Goal: Task Accomplishment & Management: Manage account settings

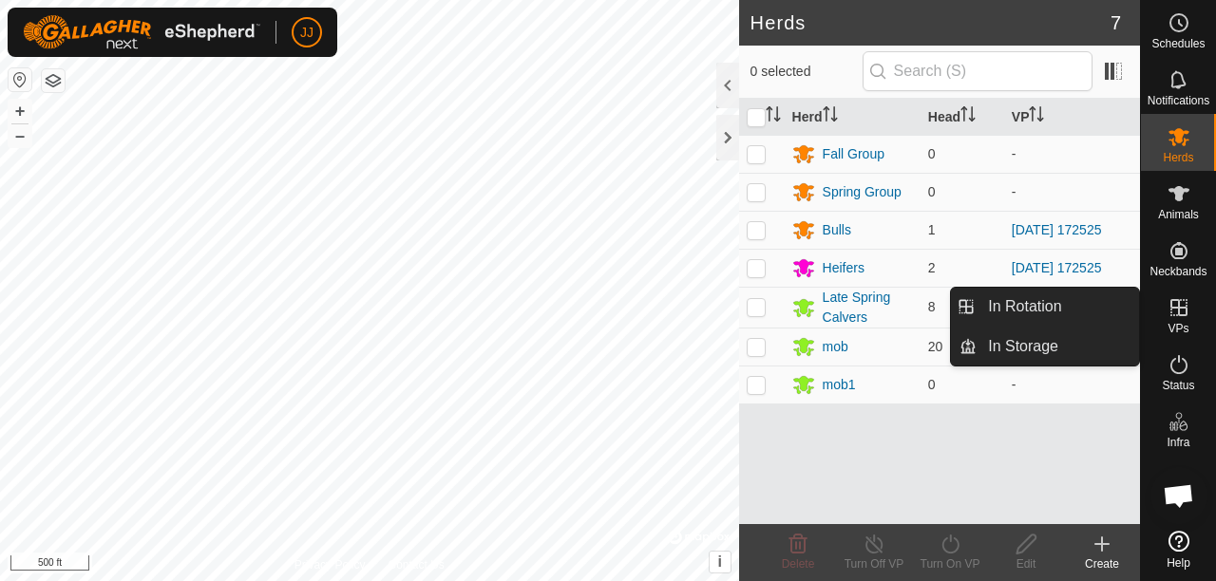
click at [1180, 310] on icon at bounding box center [1178, 307] width 23 height 23
click at [1045, 299] on link "In Rotation" at bounding box center [1057, 307] width 162 height 38
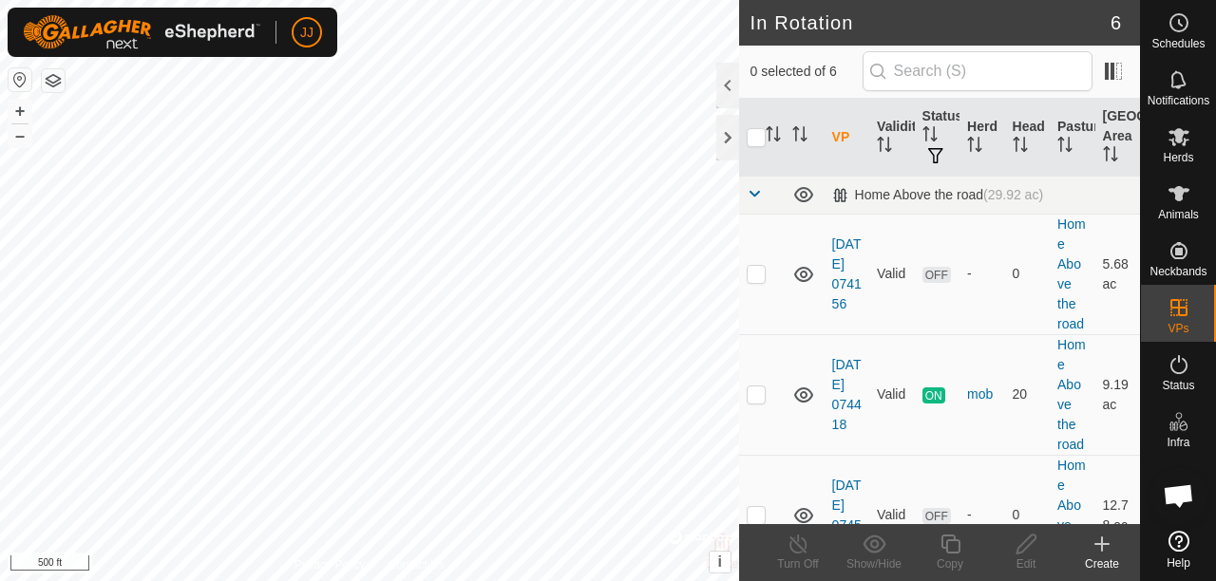
click at [1108, 553] on icon at bounding box center [1101, 544] width 23 height 23
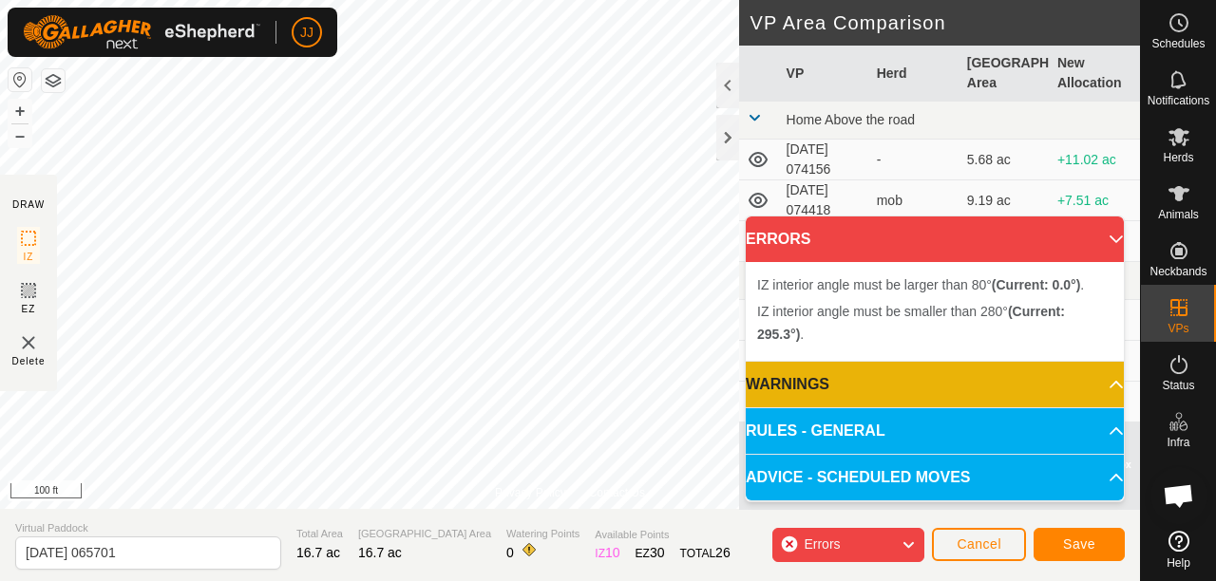
drag, startPoint x: 599, startPoint y: 487, endPoint x: 566, endPoint y: 517, distance: 44.4
click at [560, 530] on div "Privacy Policy Contact Us + – ⇧ i © Mapbox , © OpenStreetMap , Improve this map…" at bounding box center [570, 290] width 1140 height 581
click at [597, 488] on div "Privacy Policy Contact Us + – ⇧ i © Mapbox , © OpenStreetMap , Improve this map…" at bounding box center [570, 254] width 1140 height 509
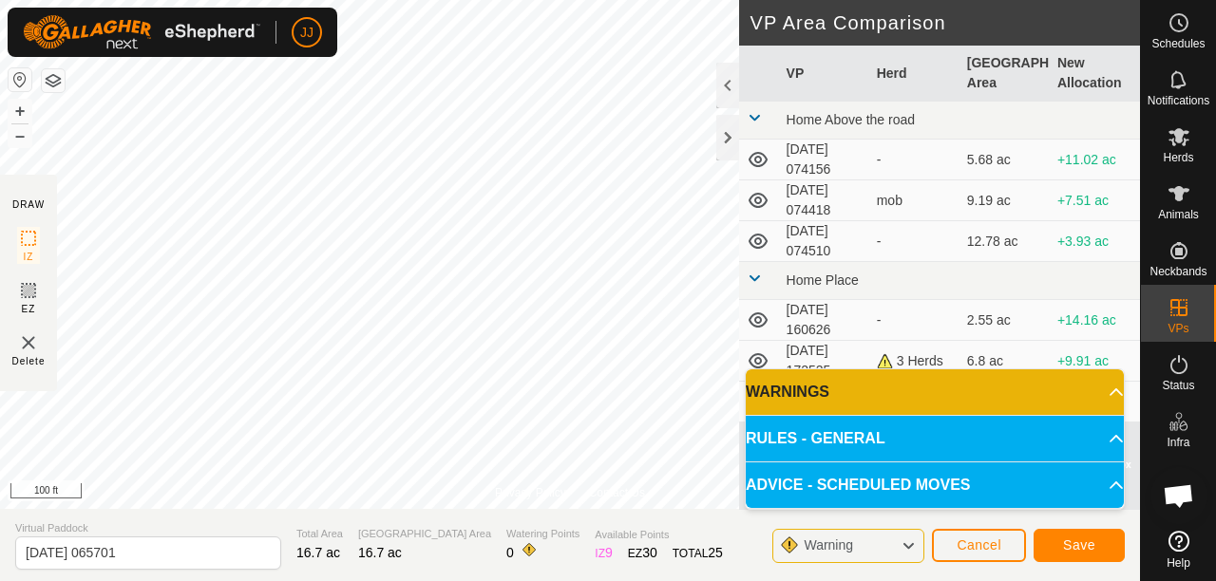
click at [912, 550] on icon at bounding box center [907, 546] width 15 height 25
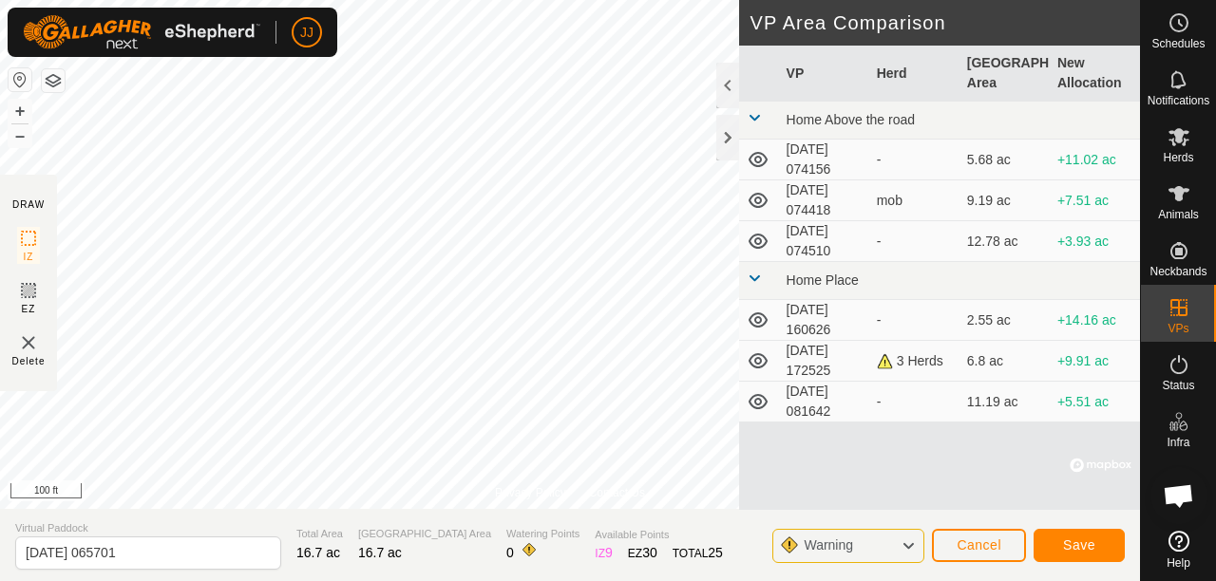
click at [912, 550] on icon at bounding box center [907, 546] width 15 height 25
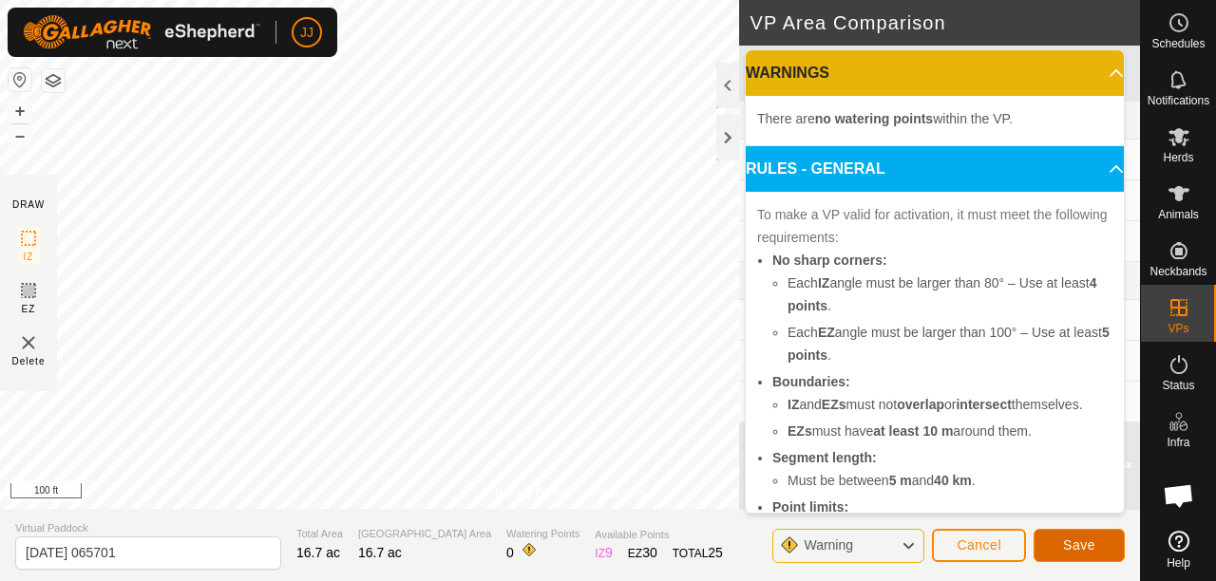
click at [1090, 543] on span "Save" at bounding box center [1079, 545] width 32 height 15
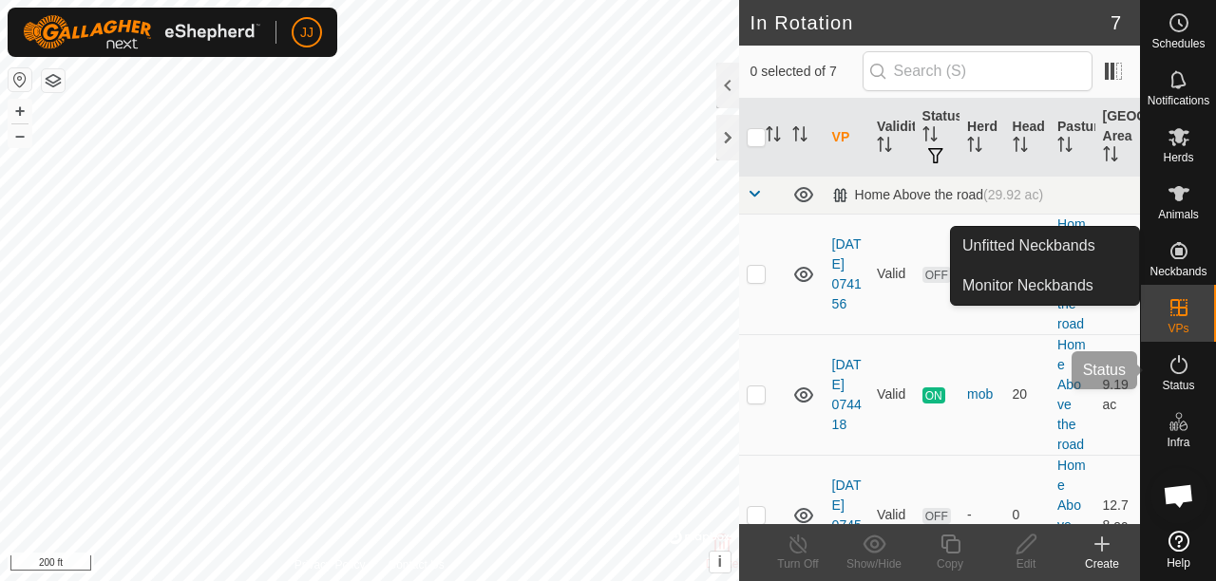
click at [1171, 376] on es-activation-svg-icon at bounding box center [1179, 365] width 34 height 30
click at [1185, 370] on icon at bounding box center [1178, 364] width 23 height 23
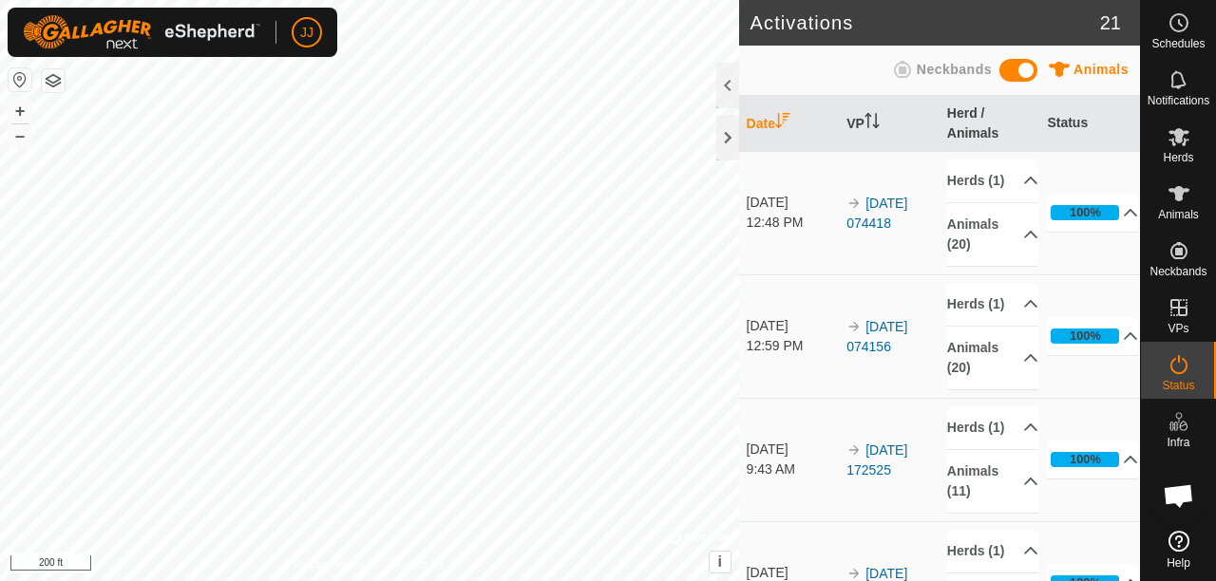
click at [1100, 68] on span "Animals" at bounding box center [1100, 69] width 55 height 15
click at [1111, 230] on p-accordion-header "100%" at bounding box center [1092, 213] width 91 height 38
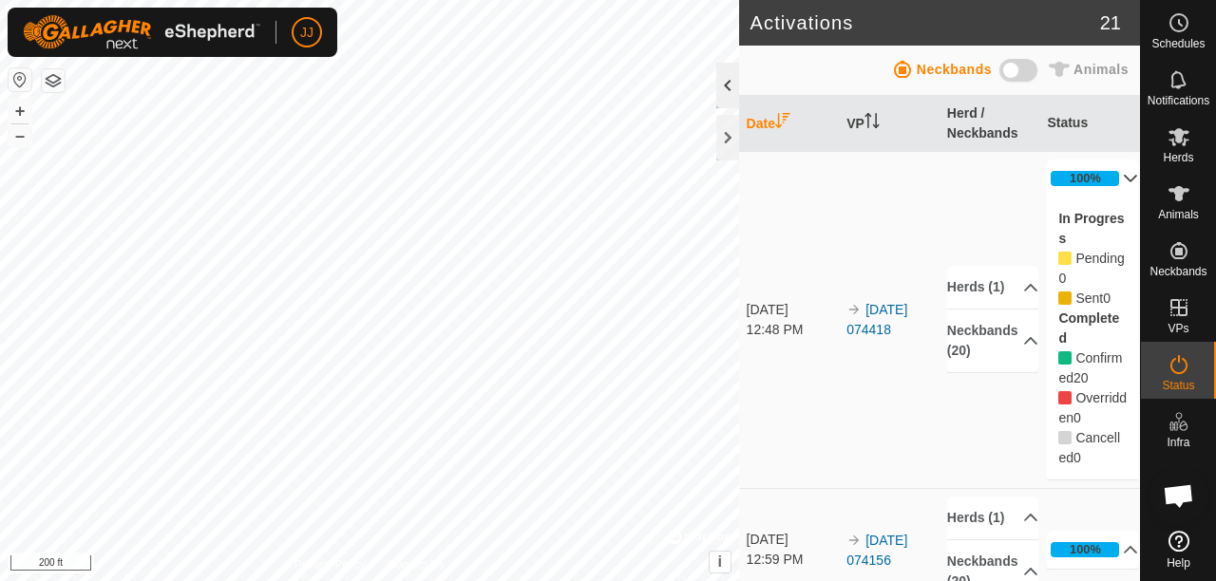
click at [731, 103] on div at bounding box center [727, 86] width 23 height 46
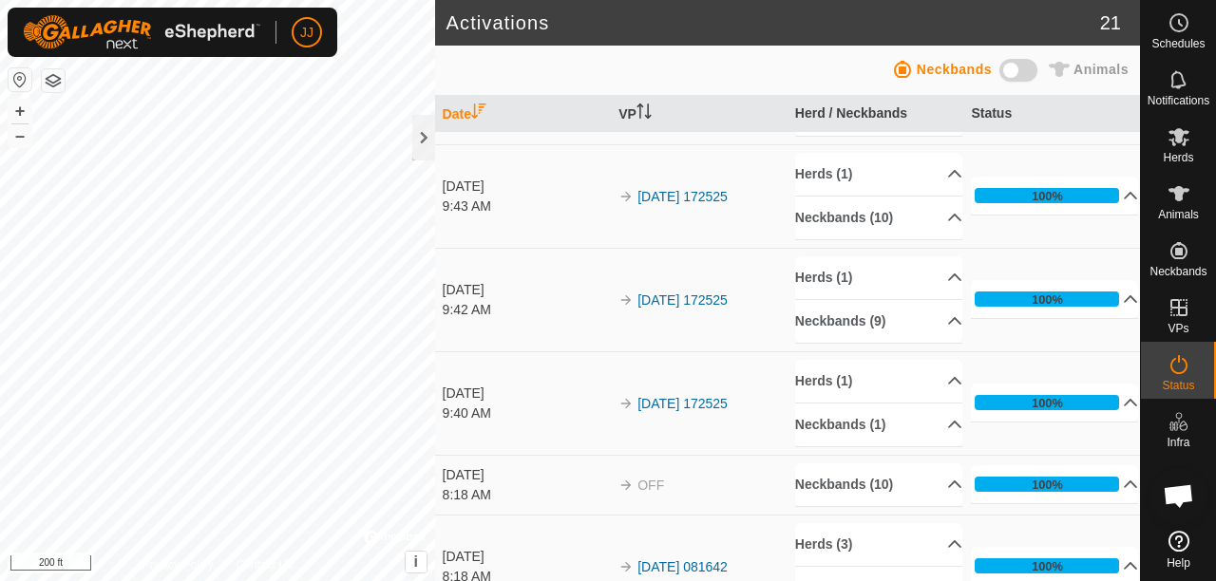
scroll to position [420, 0]
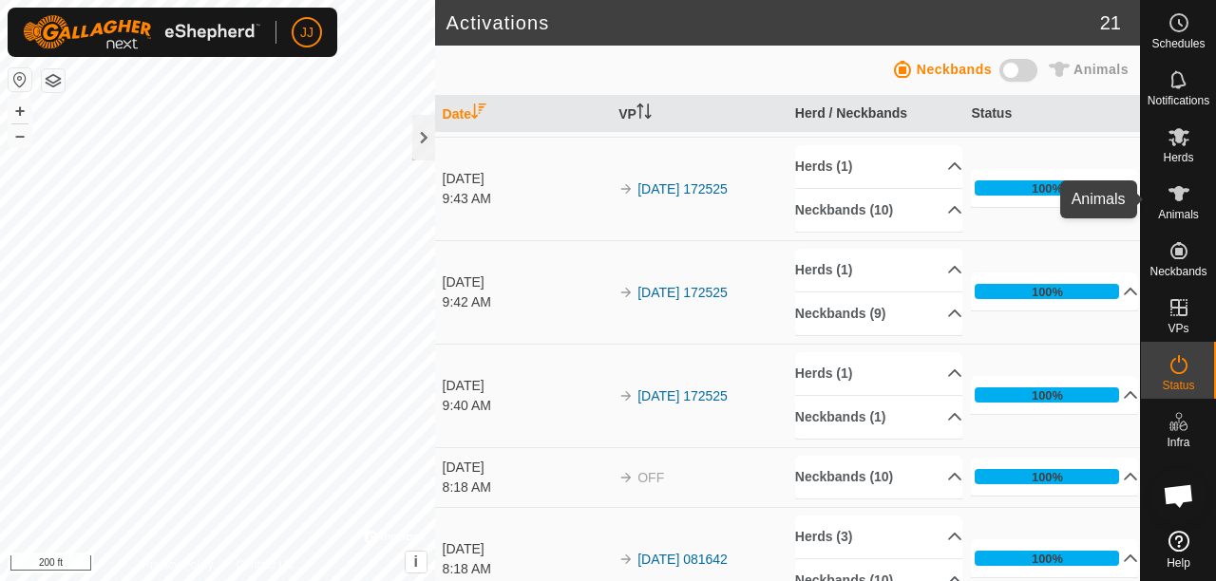
click at [1178, 207] on es-animals-svg-icon at bounding box center [1179, 194] width 34 height 30
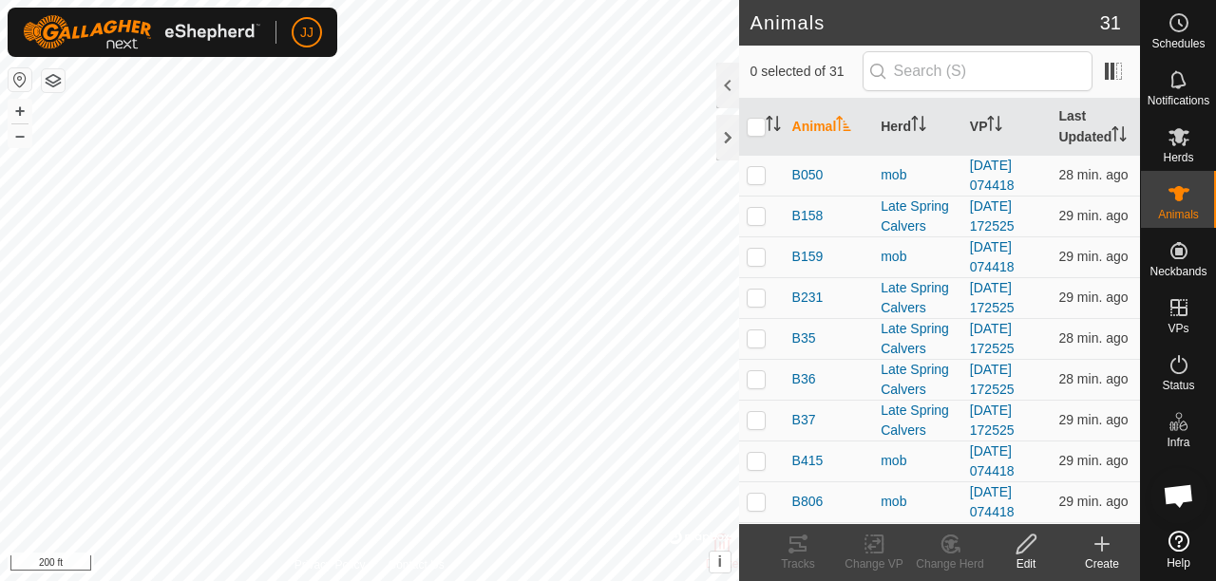
click at [723, 83] on div at bounding box center [727, 86] width 23 height 46
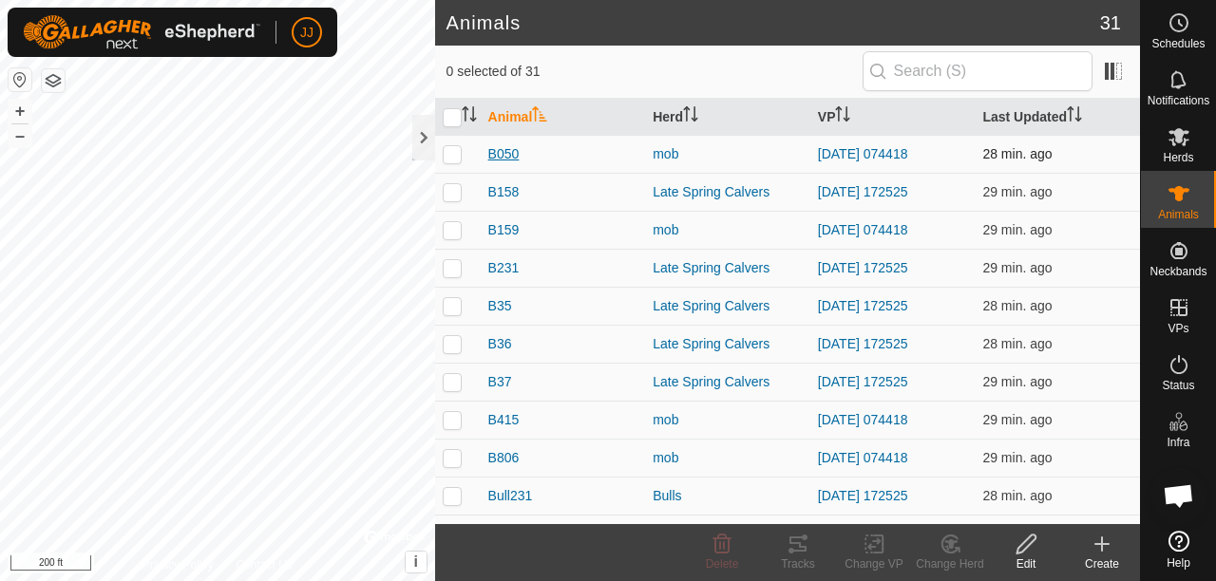
click at [504, 153] on span "B050" at bounding box center [503, 154] width 31 height 20
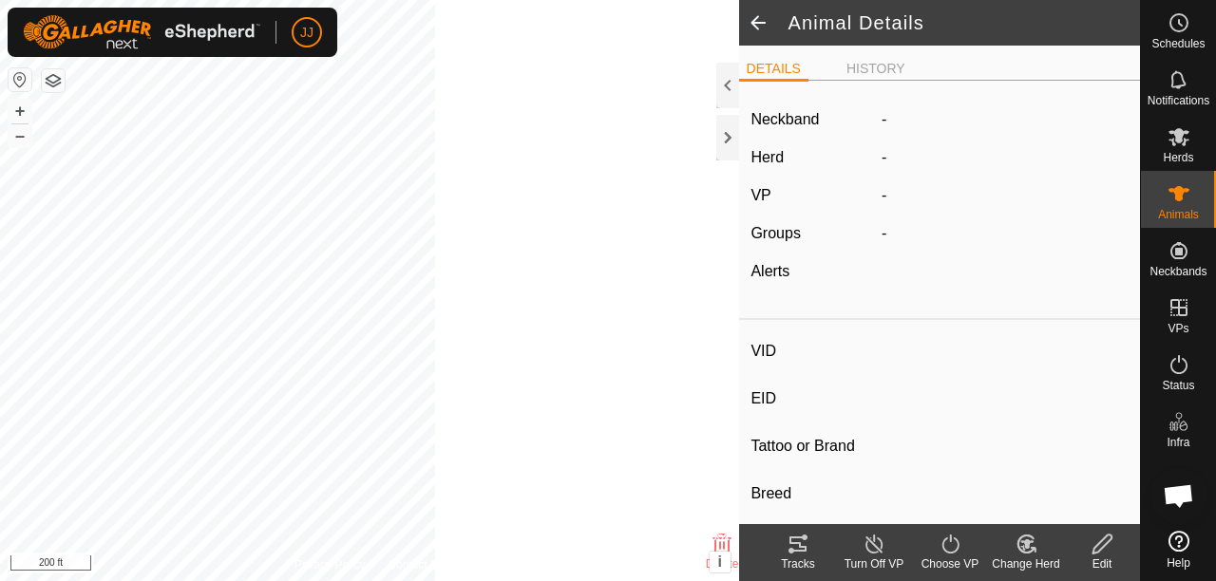
type input "B050"
type input "-"
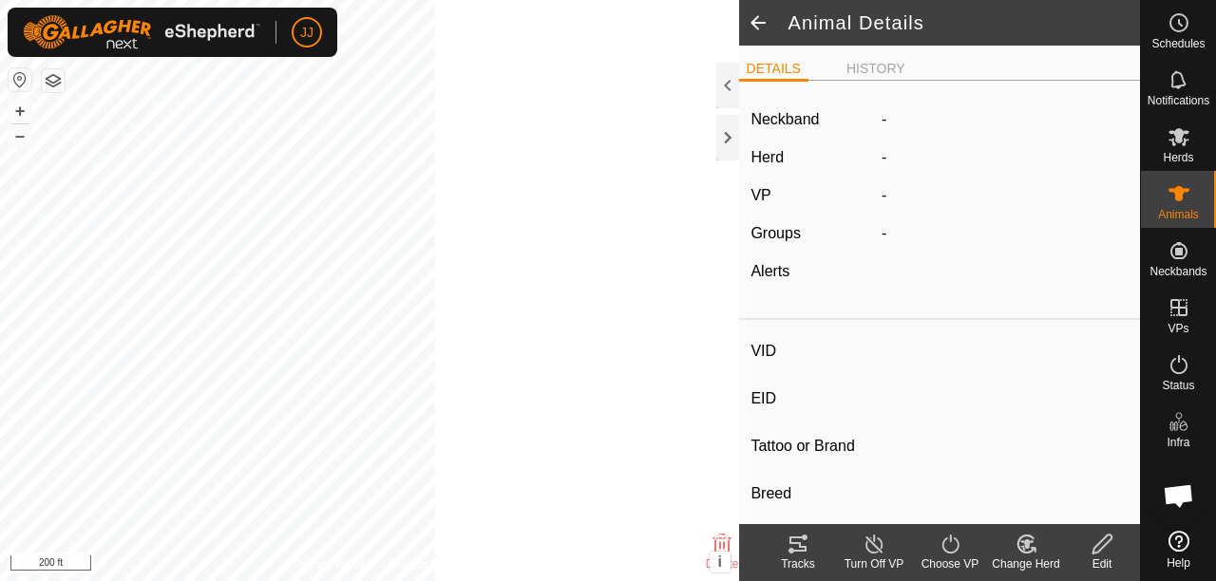
type input "-"
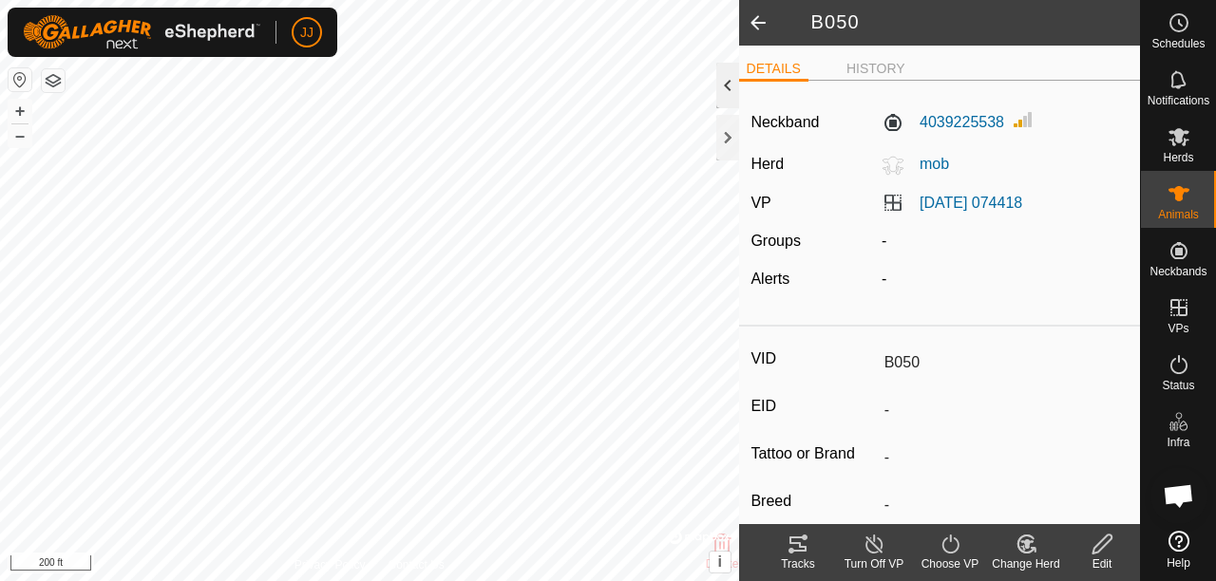
click at [732, 85] on div at bounding box center [727, 86] width 23 height 46
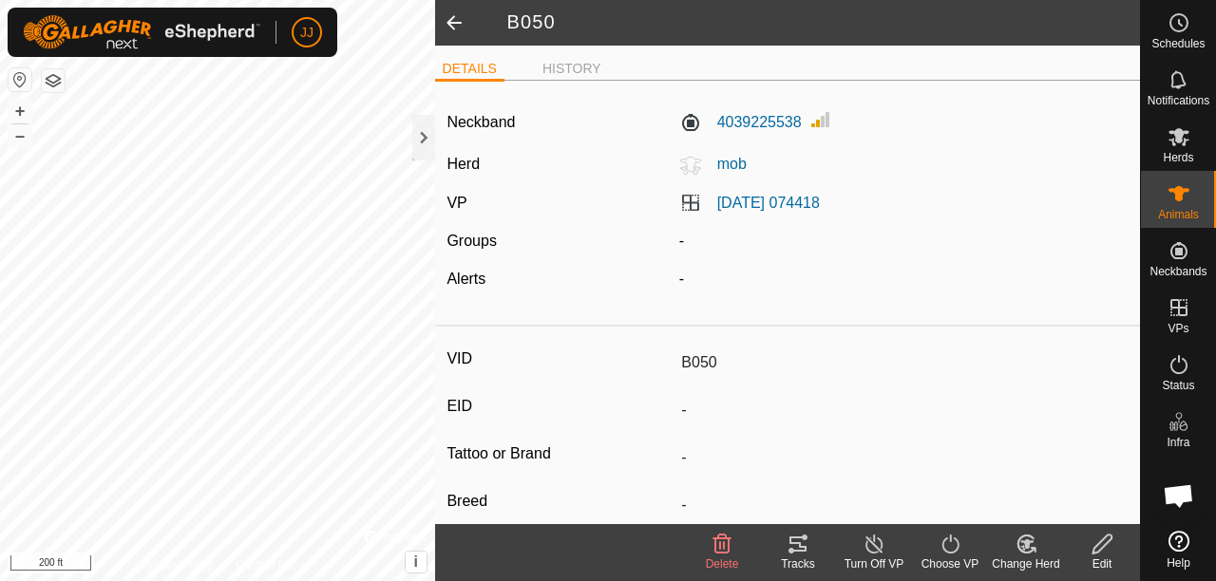
click at [806, 550] on icon at bounding box center [797, 544] width 17 height 15
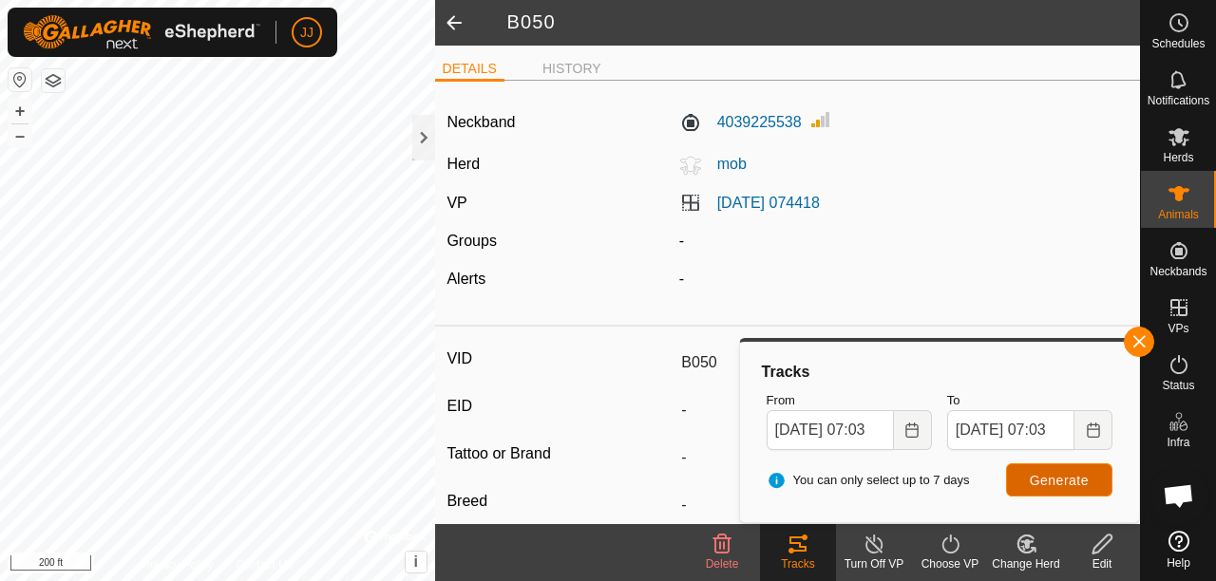
click at [1033, 479] on span "Generate" at bounding box center [1059, 480] width 59 height 15
click at [817, 424] on input "[DATE] 07:03" at bounding box center [830, 430] width 127 height 40
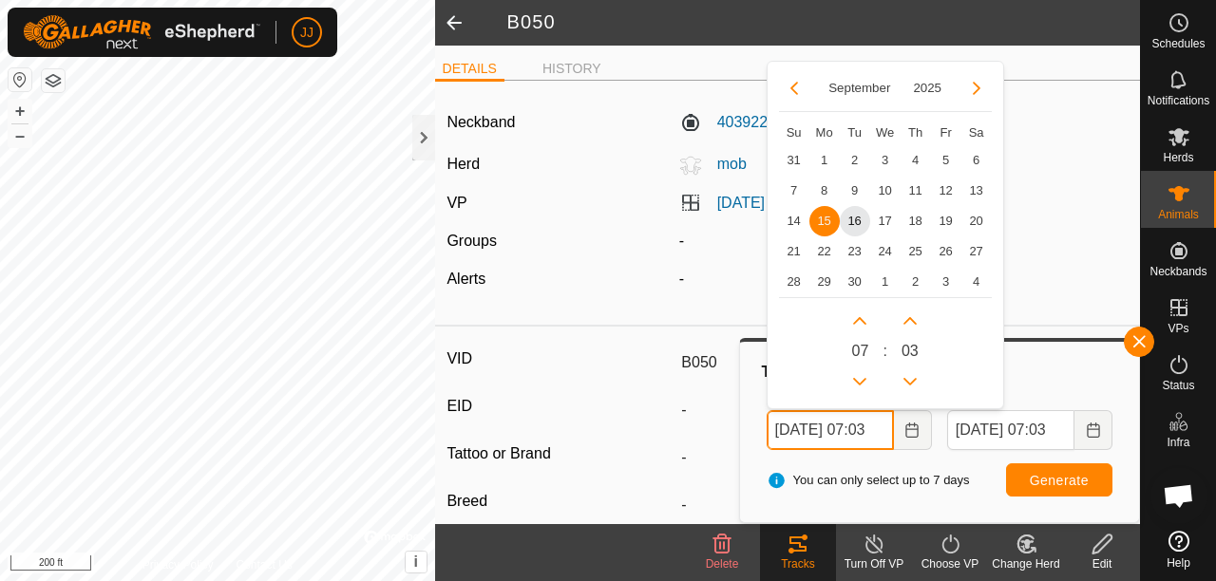
click at [820, 429] on input "[DATE] 07:03" at bounding box center [830, 430] width 127 height 40
click at [788, 218] on span "14" at bounding box center [794, 221] width 30 height 30
type input "[DATE] 07:03"
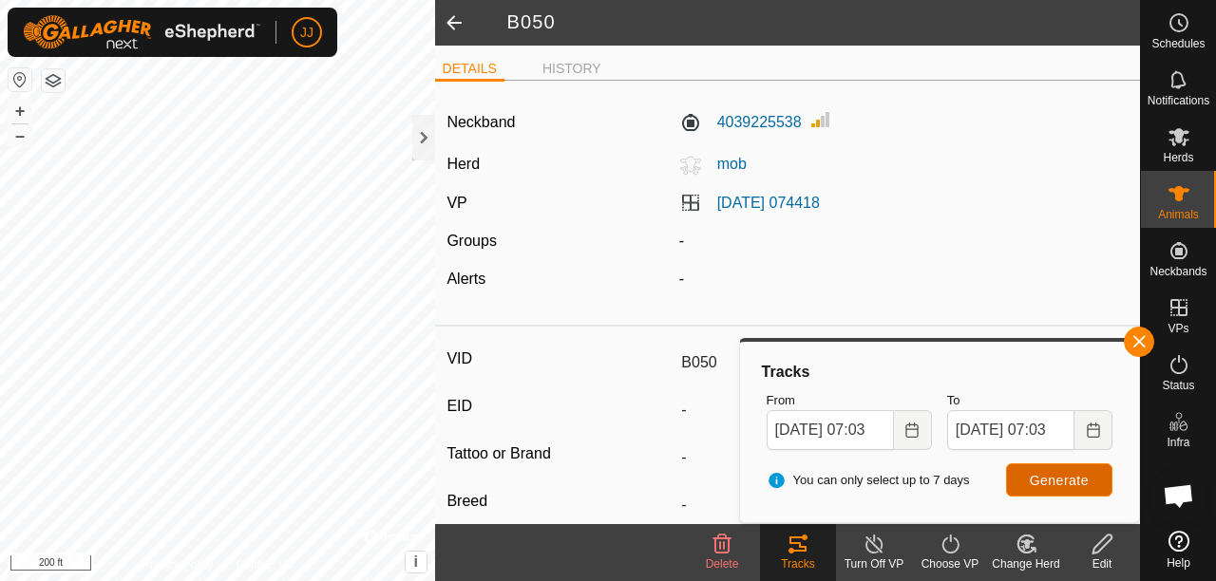
click at [1054, 478] on span "Generate" at bounding box center [1059, 480] width 59 height 15
click at [1134, 346] on button "button" at bounding box center [1139, 342] width 30 height 30
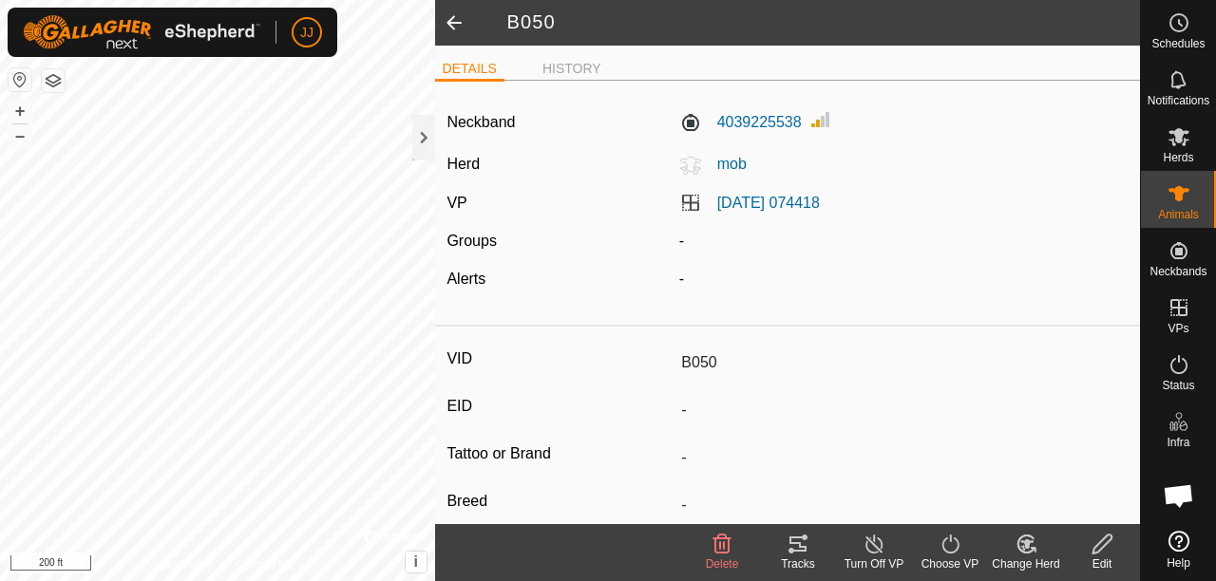
click at [813, 540] on tracks-svg-icon at bounding box center [798, 544] width 76 height 23
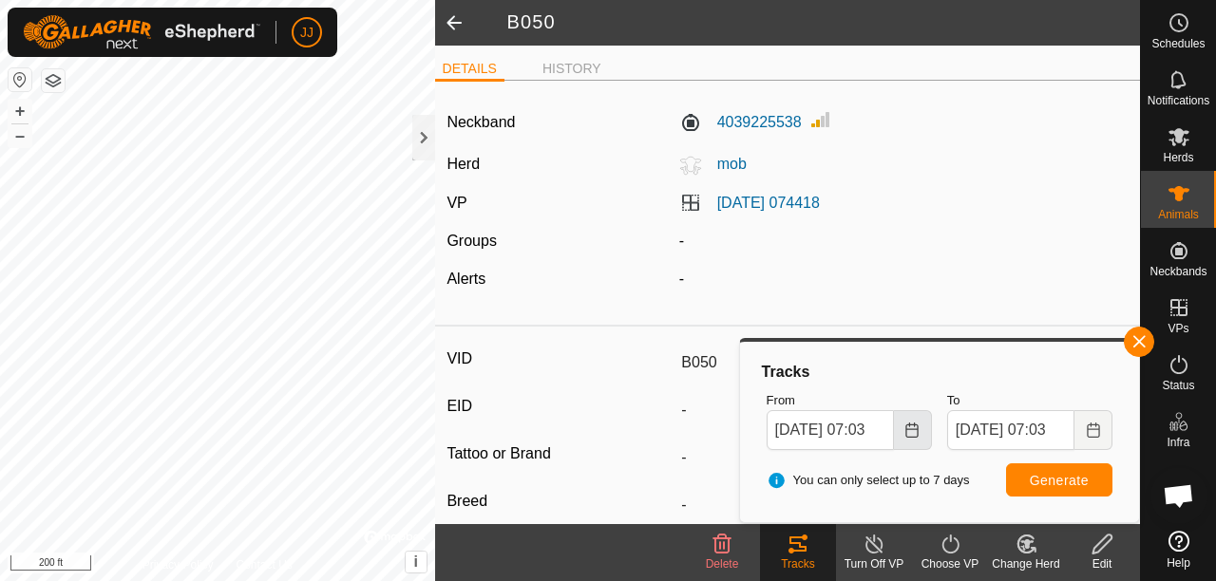
click at [916, 429] on icon "Choose Date" at bounding box center [911, 430] width 15 height 15
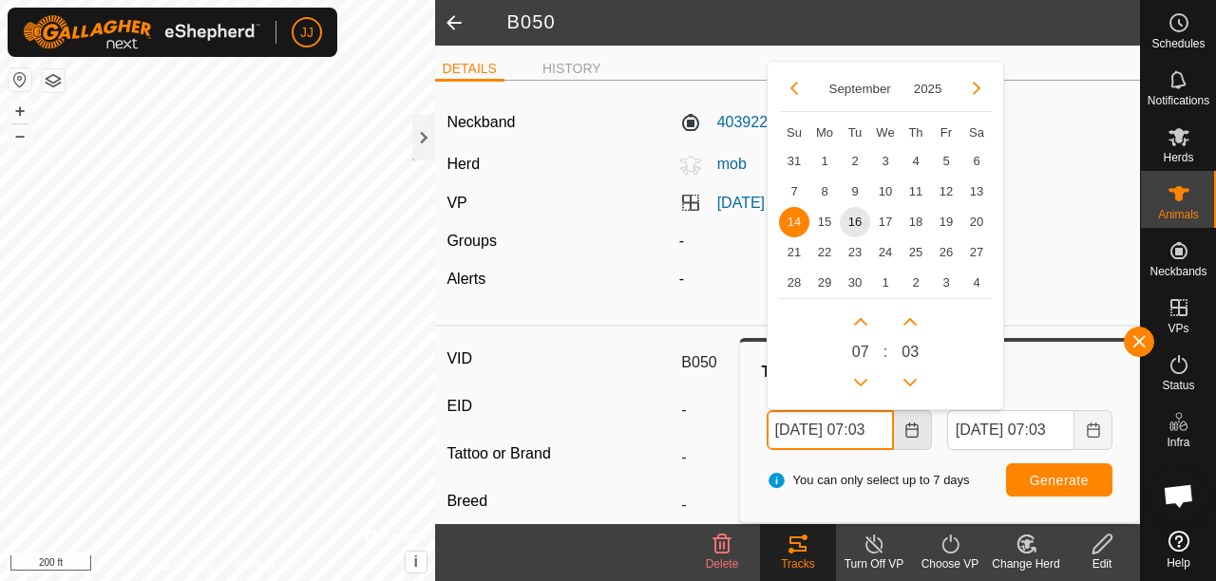
scroll to position [0, 21]
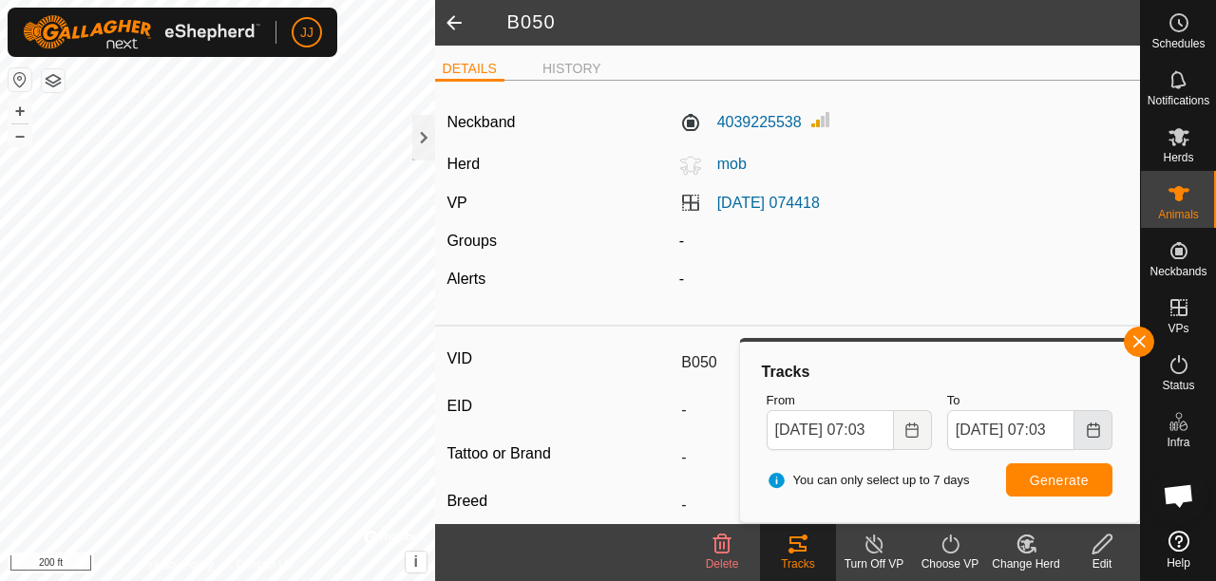
click at [1103, 433] on button "Choose Date" at bounding box center [1093, 430] width 38 height 40
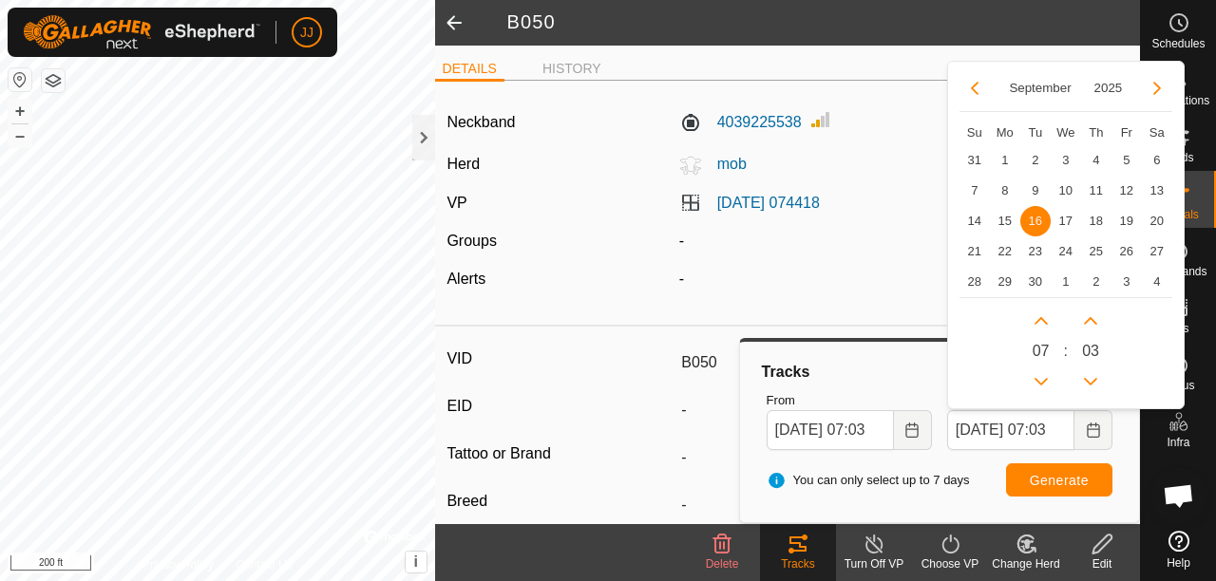
scroll to position [0, 0]
click at [1030, 215] on span "16" at bounding box center [1035, 221] width 30 height 30
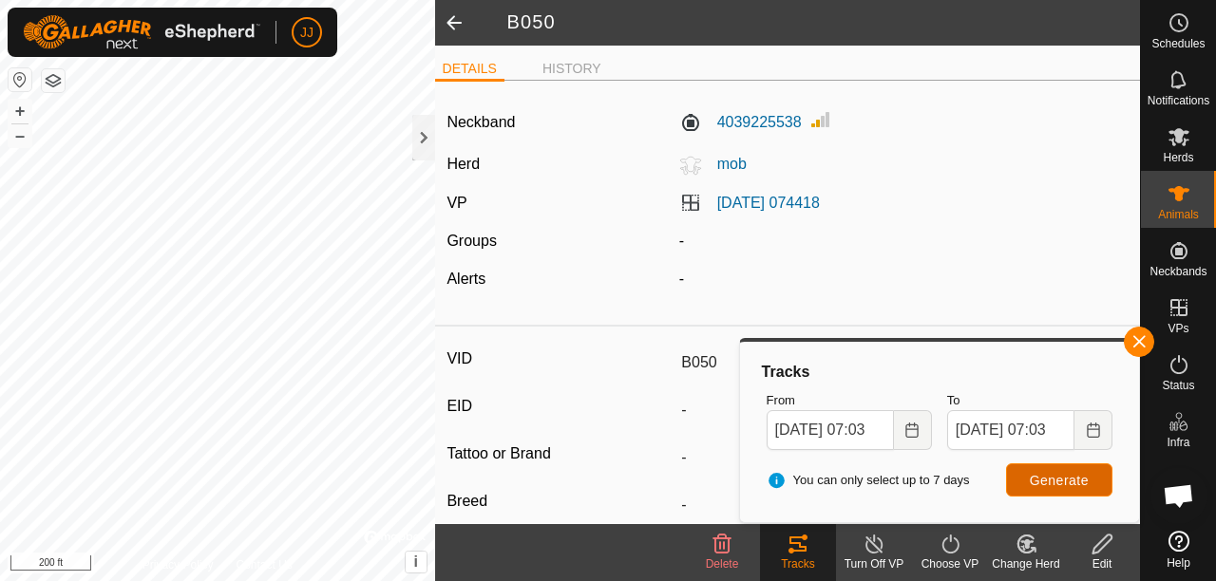
click at [1058, 479] on span "Generate" at bounding box center [1059, 480] width 59 height 15
click at [411, 580] on html "JJ Schedules Notifications Herds Animals Neckbands VPs Status Infra Heatmap Hel…" at bounding box center [608, 290] width 1216 height 581
click at [1094, 429] on icon "Choose Date" at bounding box center [1093, 430] width 15 height 15
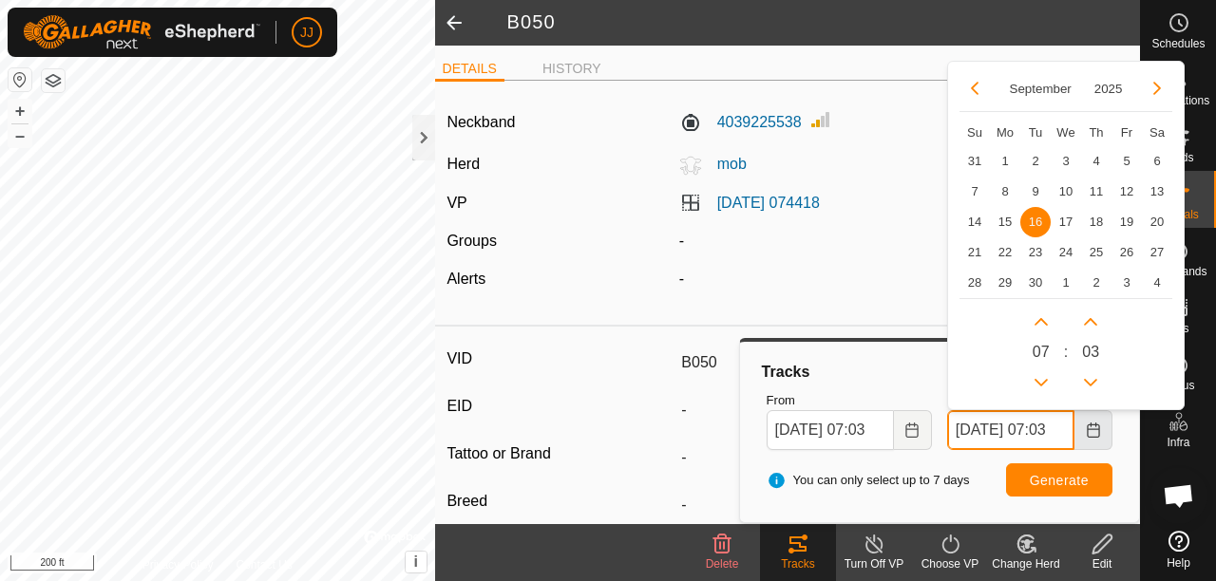
scroll to position [0, 21]
click at [1007, 218] on span "15" at bounding box center [1005, 221] width 30 height 30
type input "[DATE] 07:03"
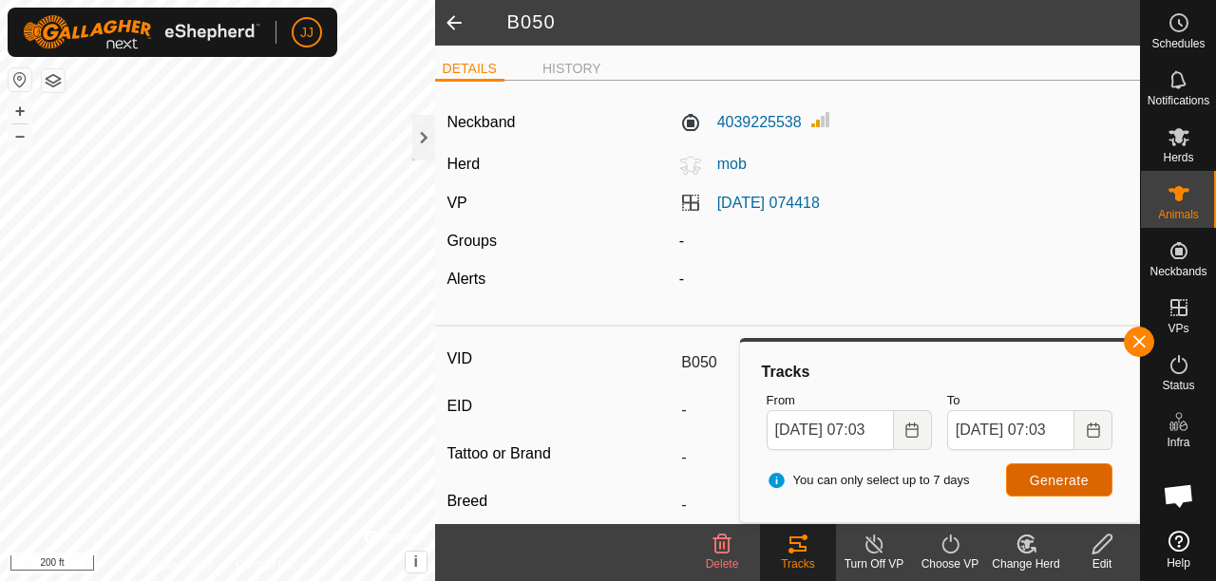
click at [1052, 475] on span "Generate" at bounding box center [1059, 480] width 59 height 15
click at [458, 19] on span at bounding box center [454, 23] width 38 height 46
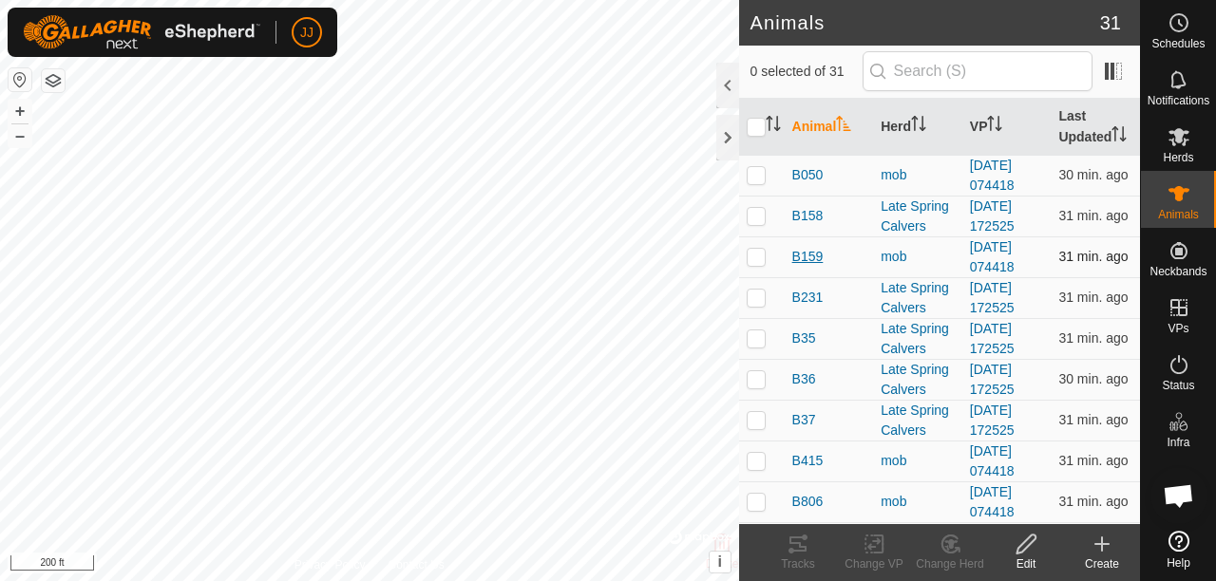
click at [798, 267] on span "B159" at bounding box center [807, 257] width 31 height 20
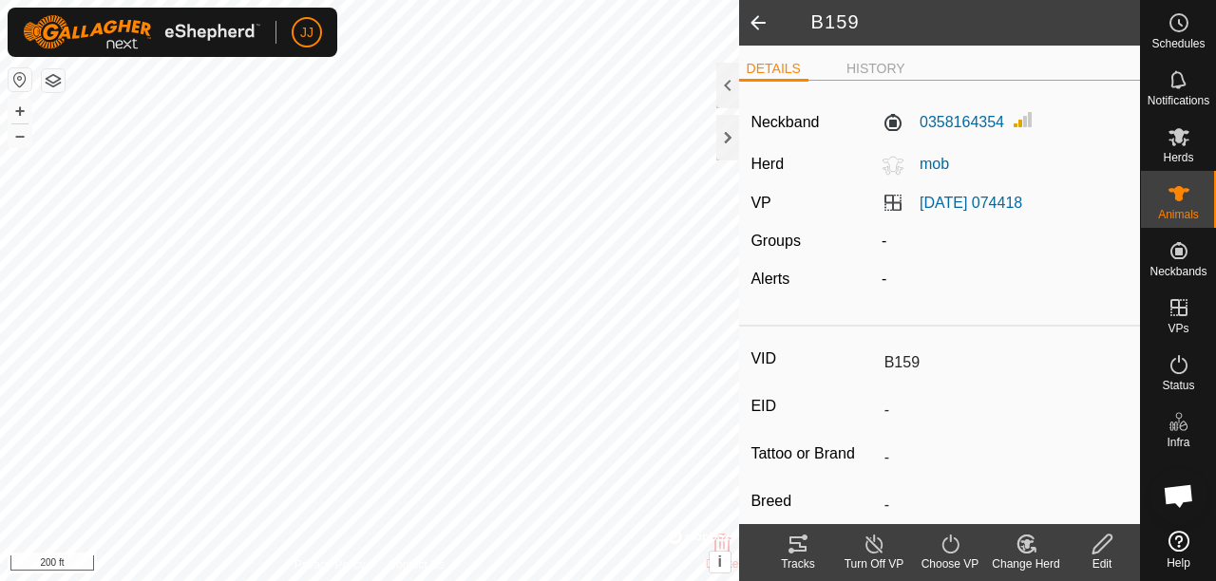
click at [793, 541] on icon at bounding box center [798, 544] width 23 height 23
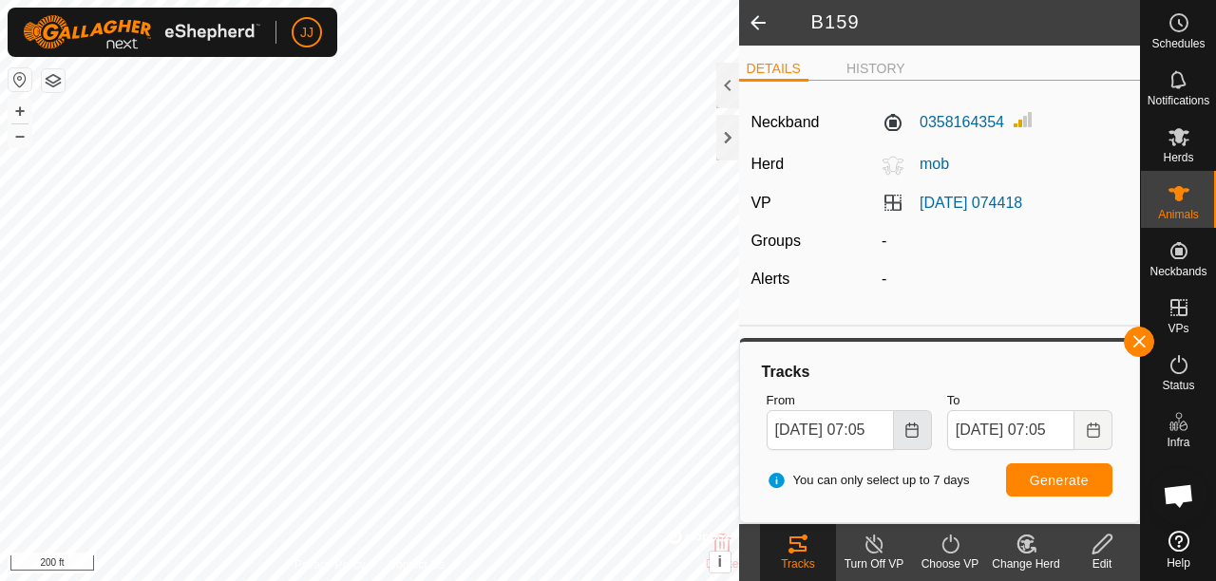
click at [914, 433] on icon "Choose Date" at bounding box center [911, 430] width 15 height 15
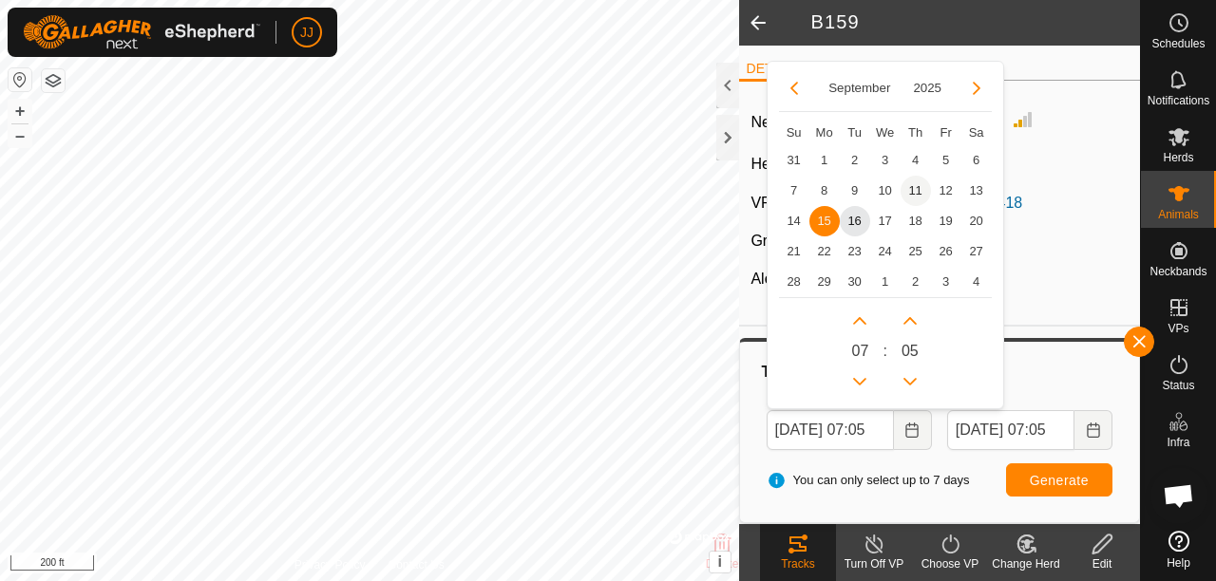
click at [914, 185] on span "11" at bounding box center [915, 191] width 30 height 30
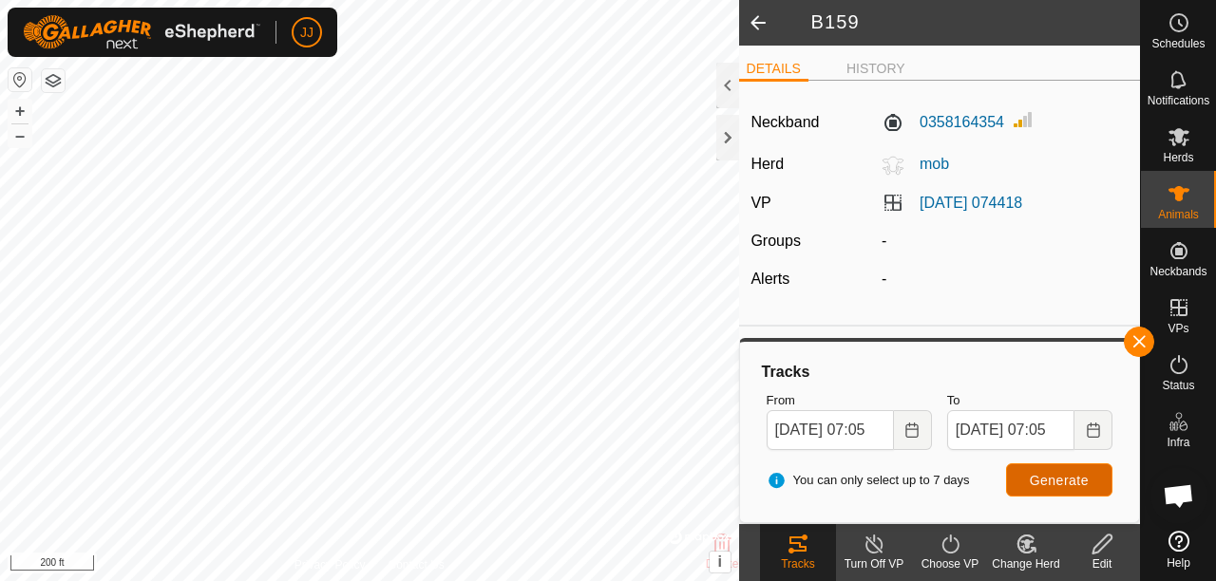
click at [1067, 487] on button "Generate" at bounding box center [1059, 480] width 106 height 33
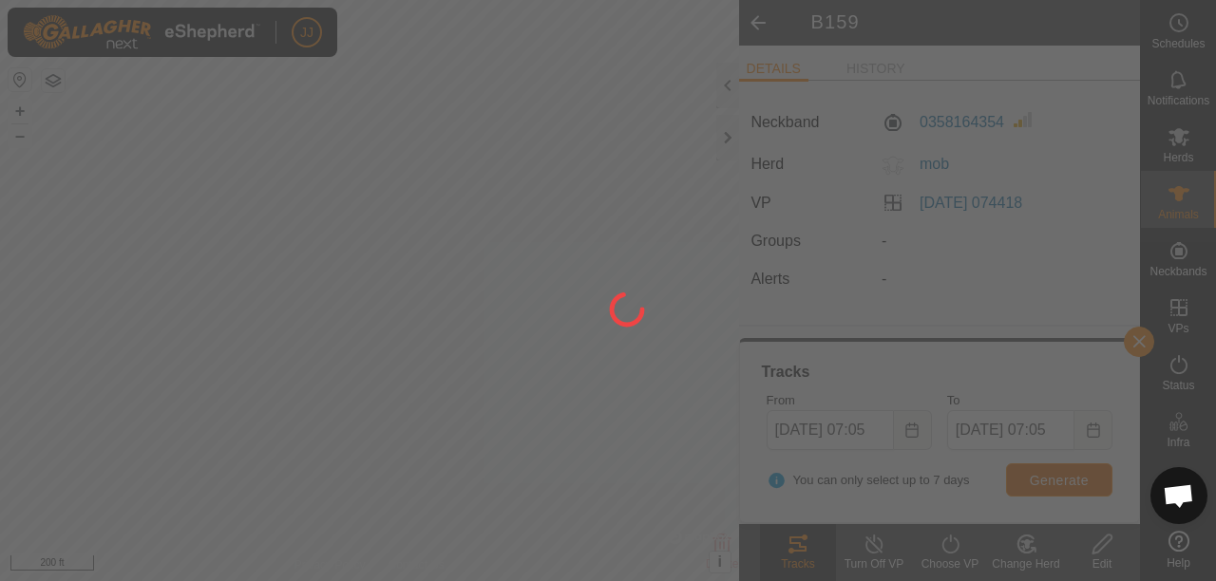
scroll to position [0, 0]
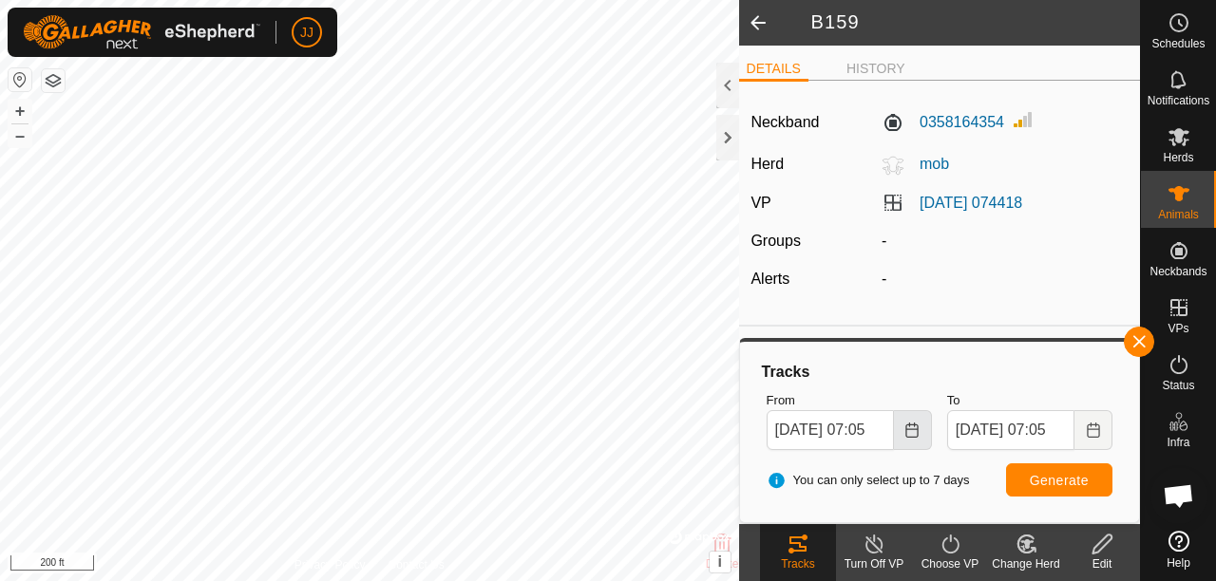
click at [909, 429] on icon "Choose Date" at bounding box center [911, 430] width 15 height 15
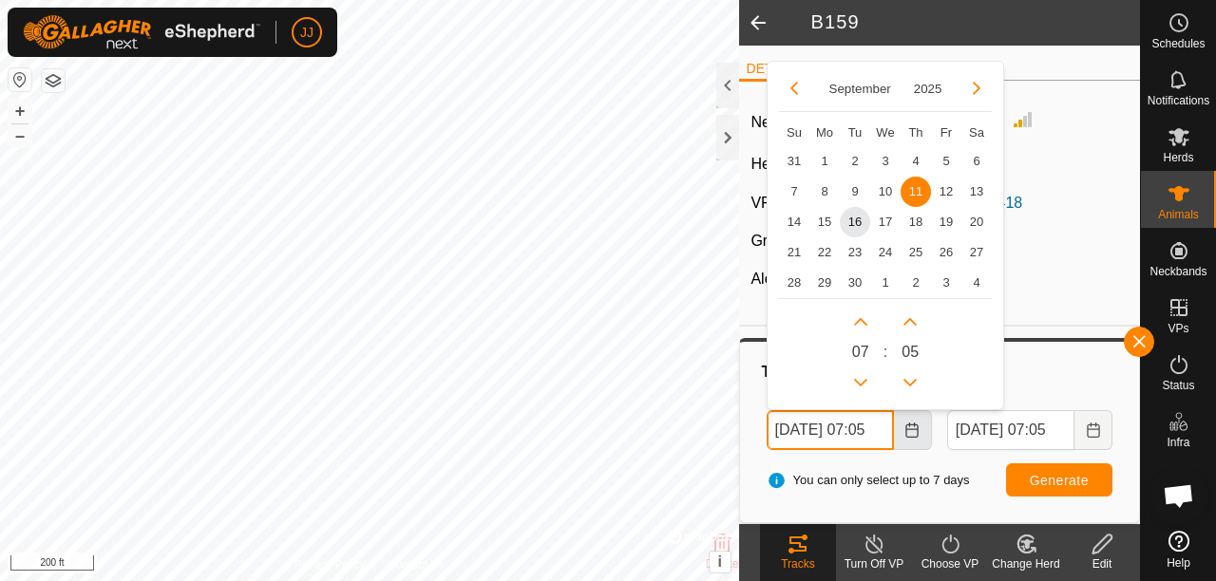
scroll to position [0, 20]
click at [849, 186] on span "9" at bounding box center [855, 191] width 30 height 30
type input "[DATE] 07:05"
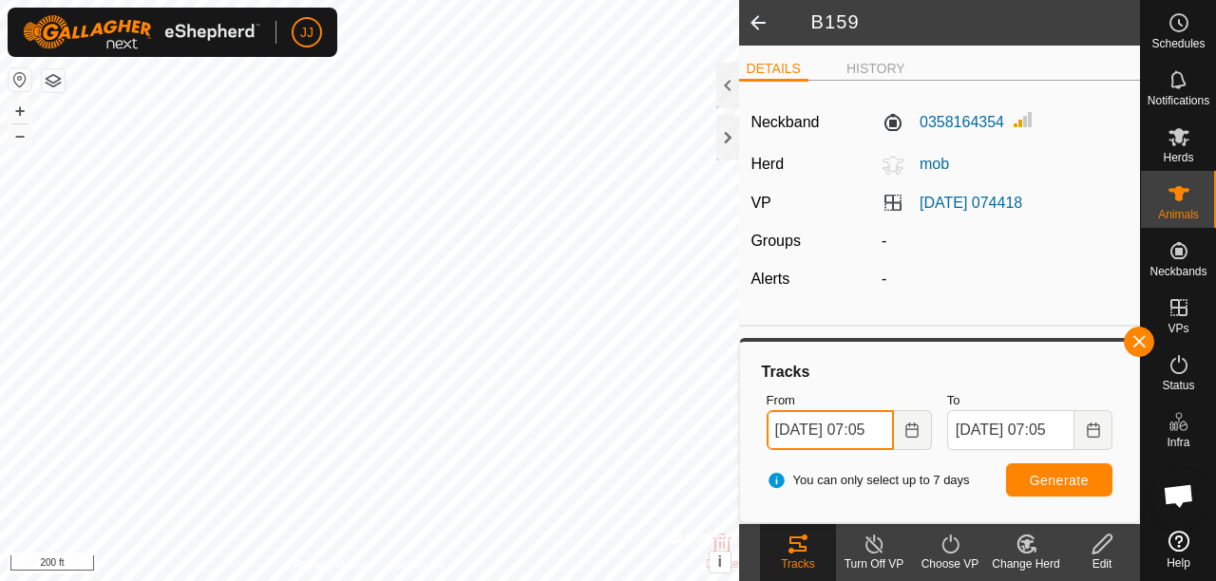
scroll to position [0, 21]
click at [1032, 477] on span "Generate" at bounding box center [1059, 480] width 59 height 15
click at [1144, 348] on button "button" at bounding box center [1139, 342] width 30 height 30
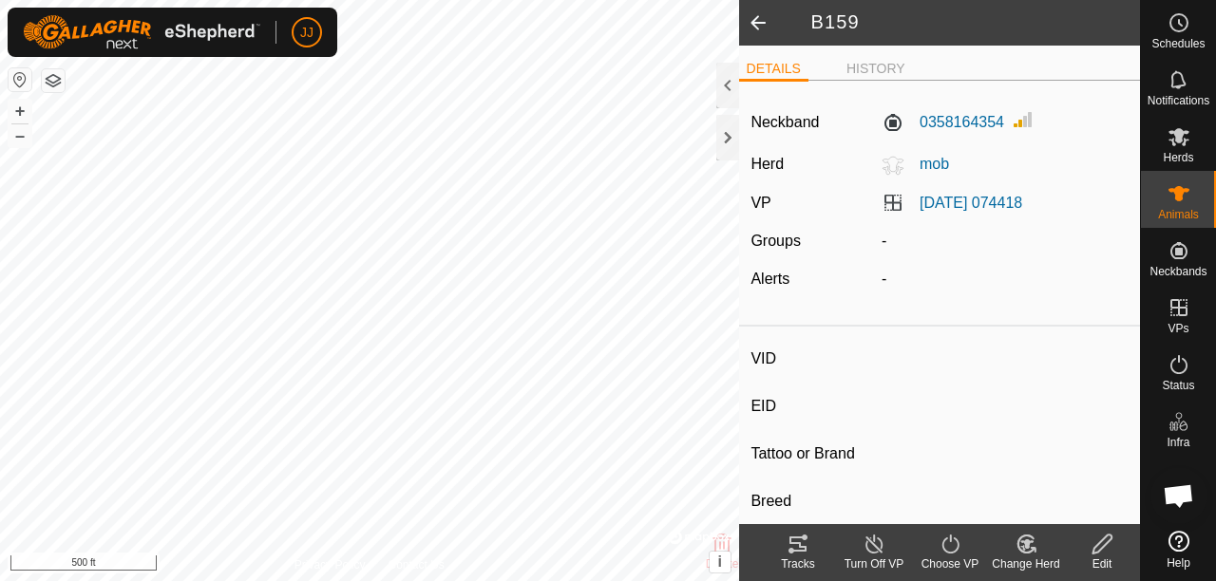
type input "G153"
type input "-"
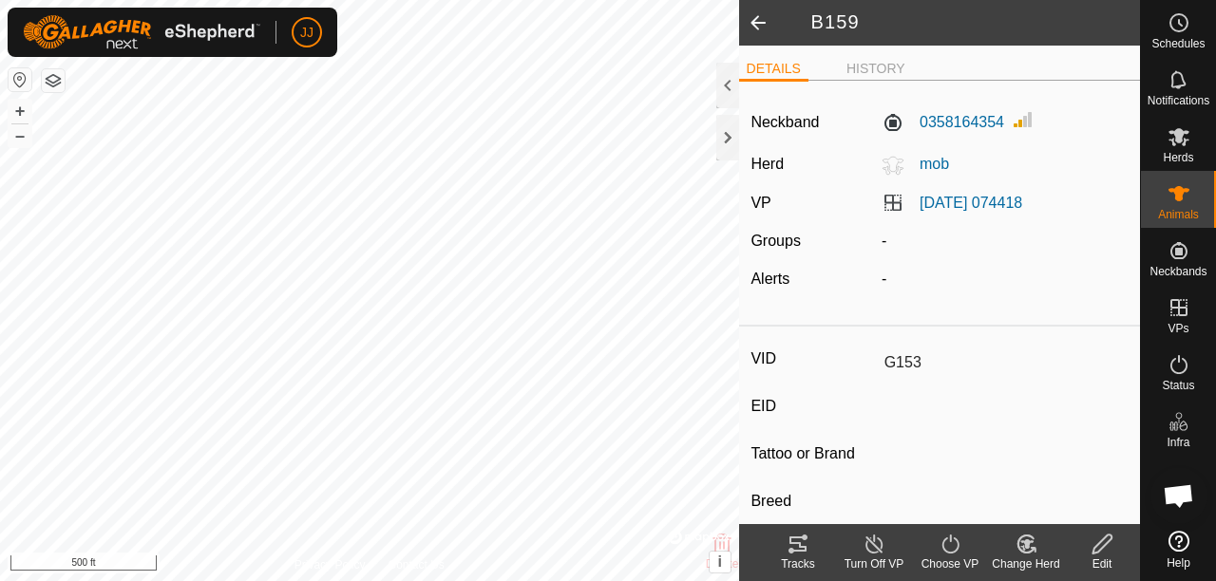
type input "-"
click at [764, 15] on span at bounding box center [758, 23] width 38 height 46
type input "B159"
type input "-"
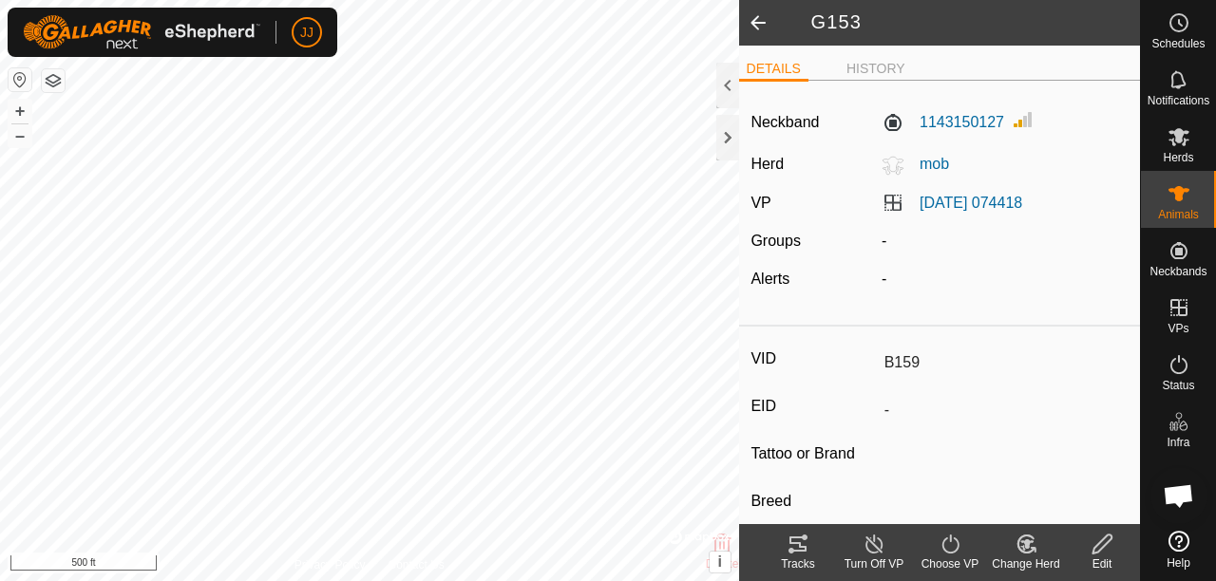
type input "-"
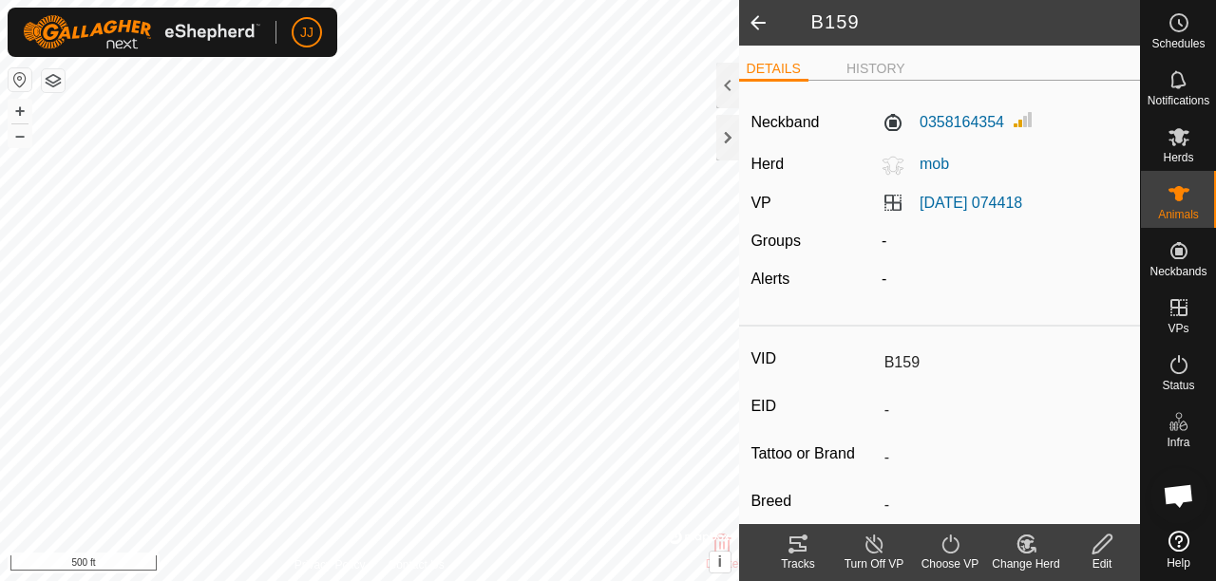
click at [747, 17] on span at bounding box center [758, 23] width 38 height 46
